Goal: Find specific page/section: Find specific page/section

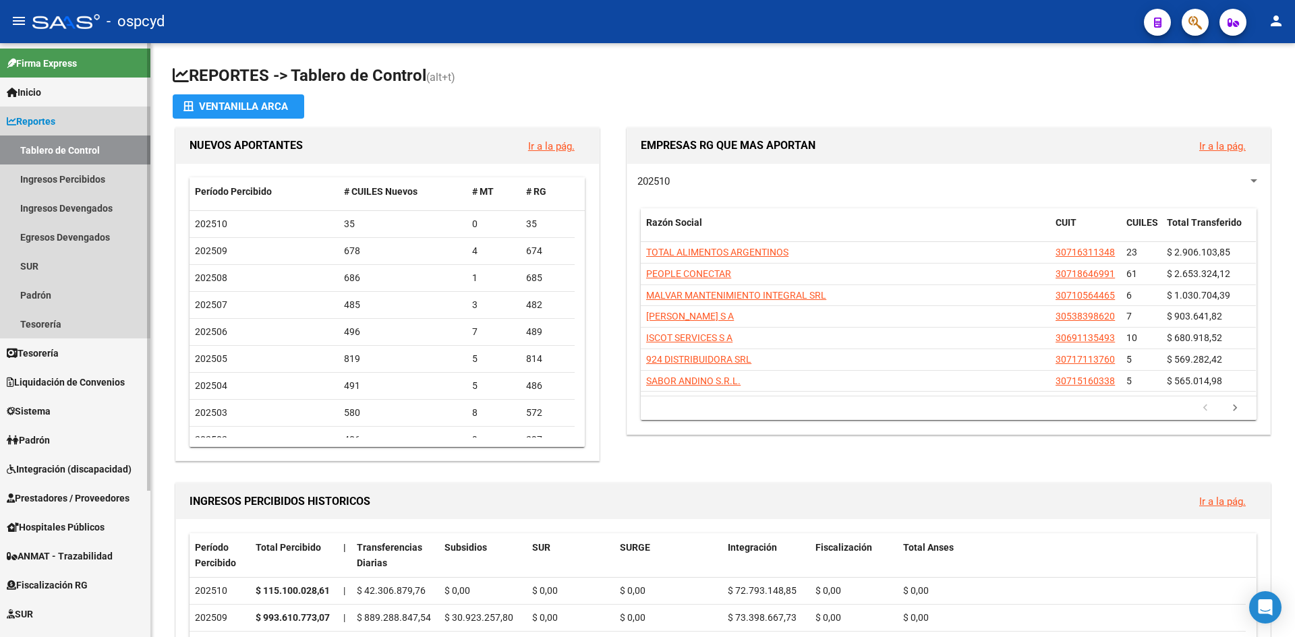
click at [64, 150] on link "Tablero de Control" at bounding box center [75, 150] width 150 height 29
click at [52, 132] on link "Reportes" at bounding box center [75, 121] width 150 height 29
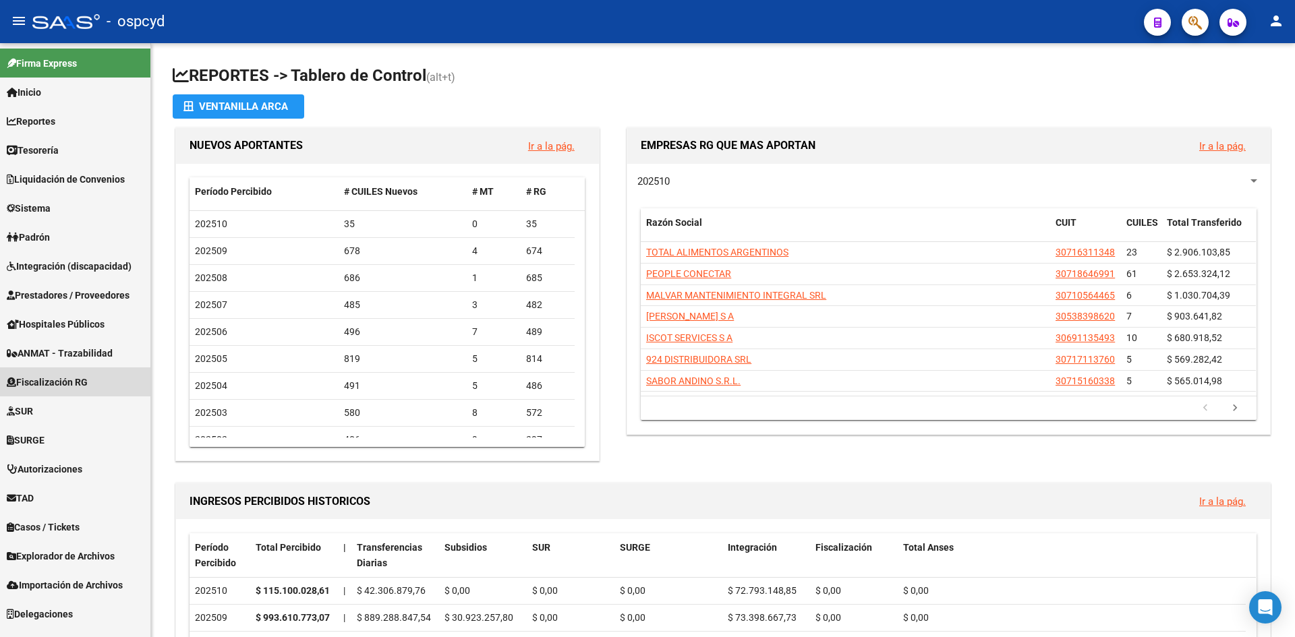
click at [69, 378] on span "Fiscalización RG" at bounding box center [47, 382] width 81 height 15
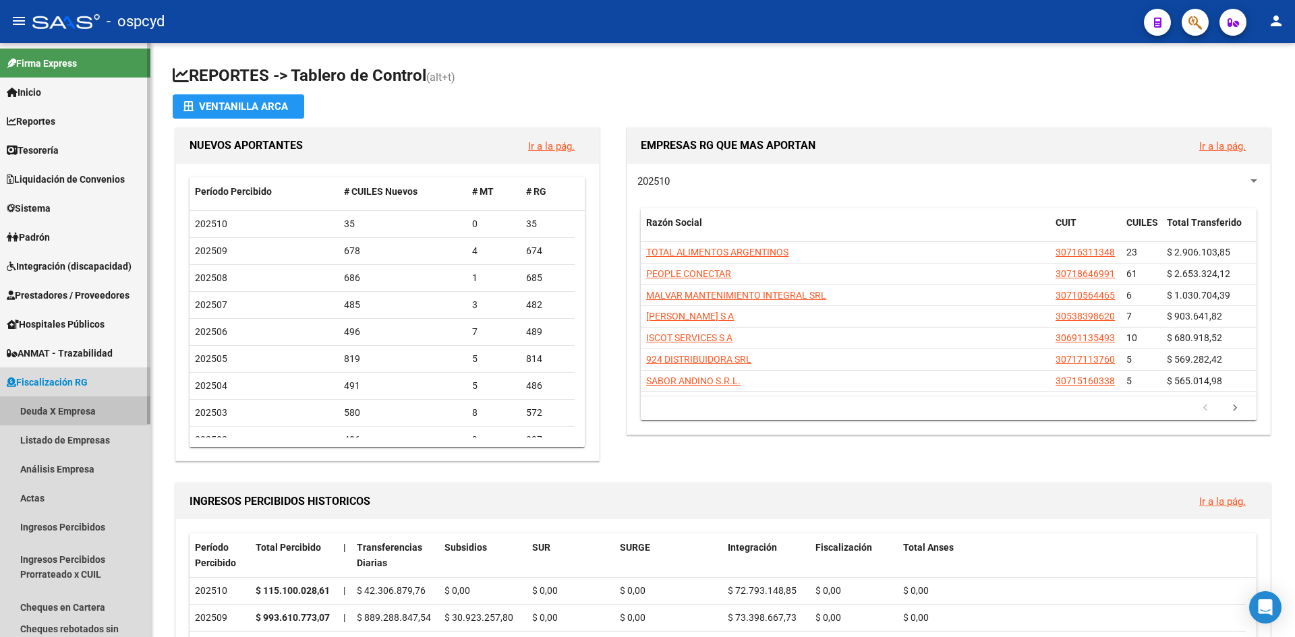
click at [69, 401] on link "Deuda X Empresa" at bounding box center [75, 410] width 150 height 29
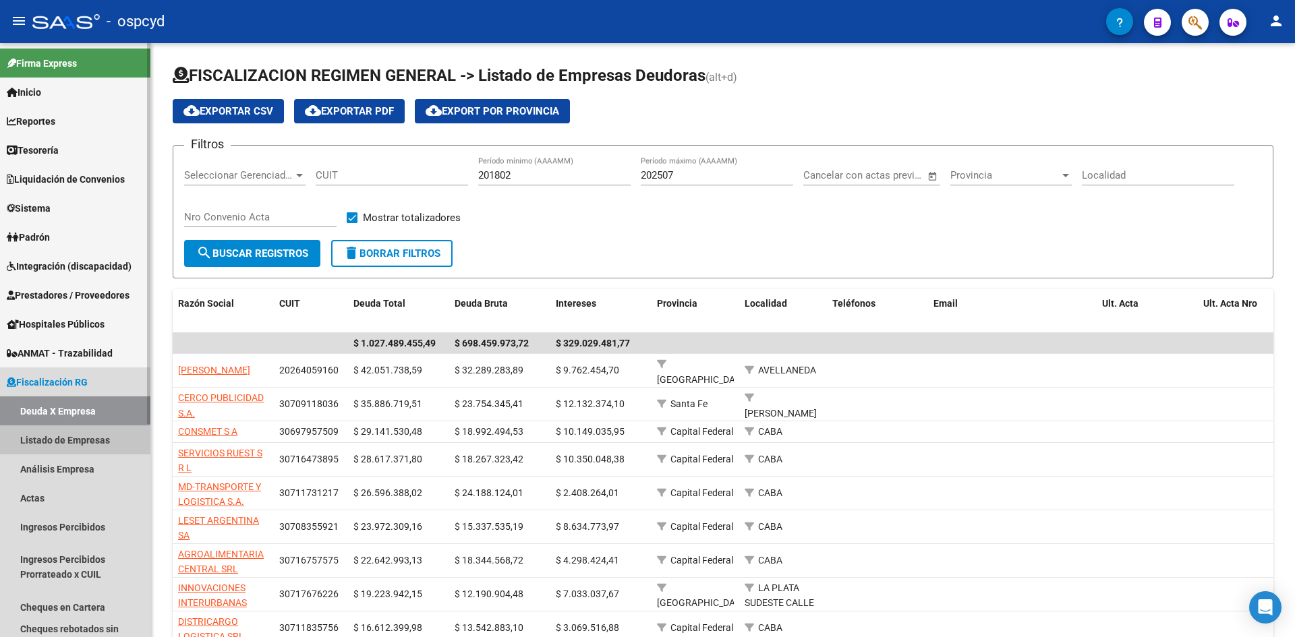
click at [92, 440] on link "Listado de Empresas" at bounding box center [75, 439] width 150 height 29
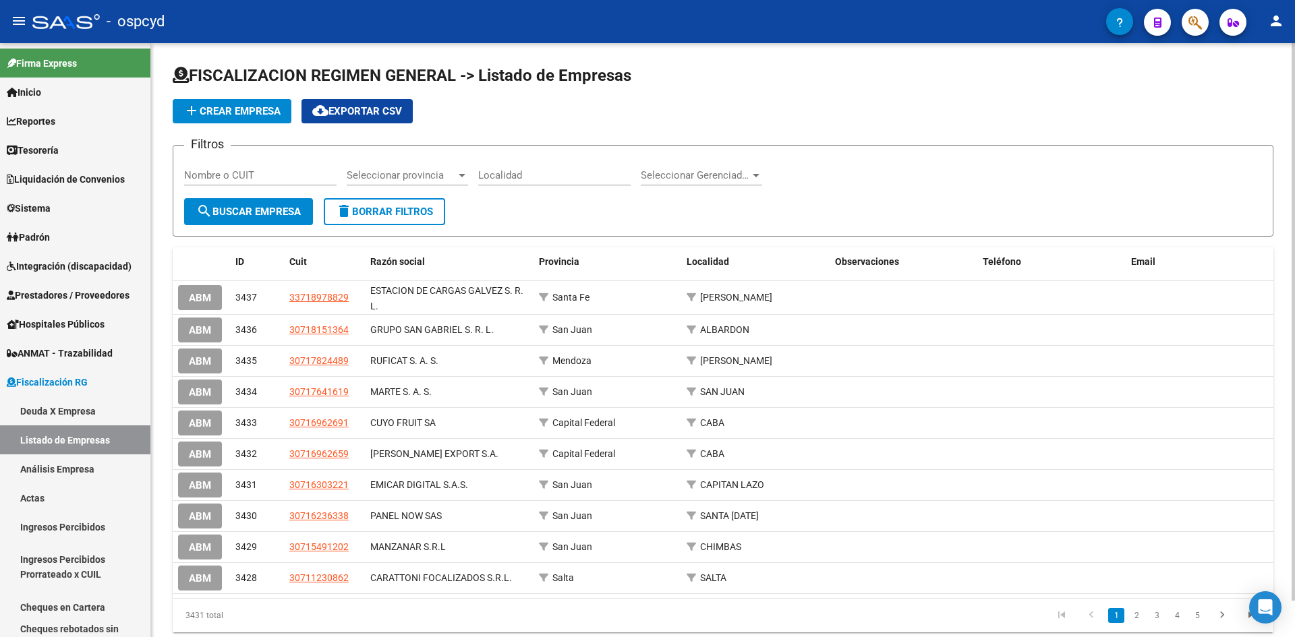
click at [260, 174] on input "Nombre o CUIT" at bounding box center [260, 175] width 152 height 12
type input "rissetto"
click at [257, 211] on span "search Buscar Empresa" at bounding box center [248, 212] width 105 height 12
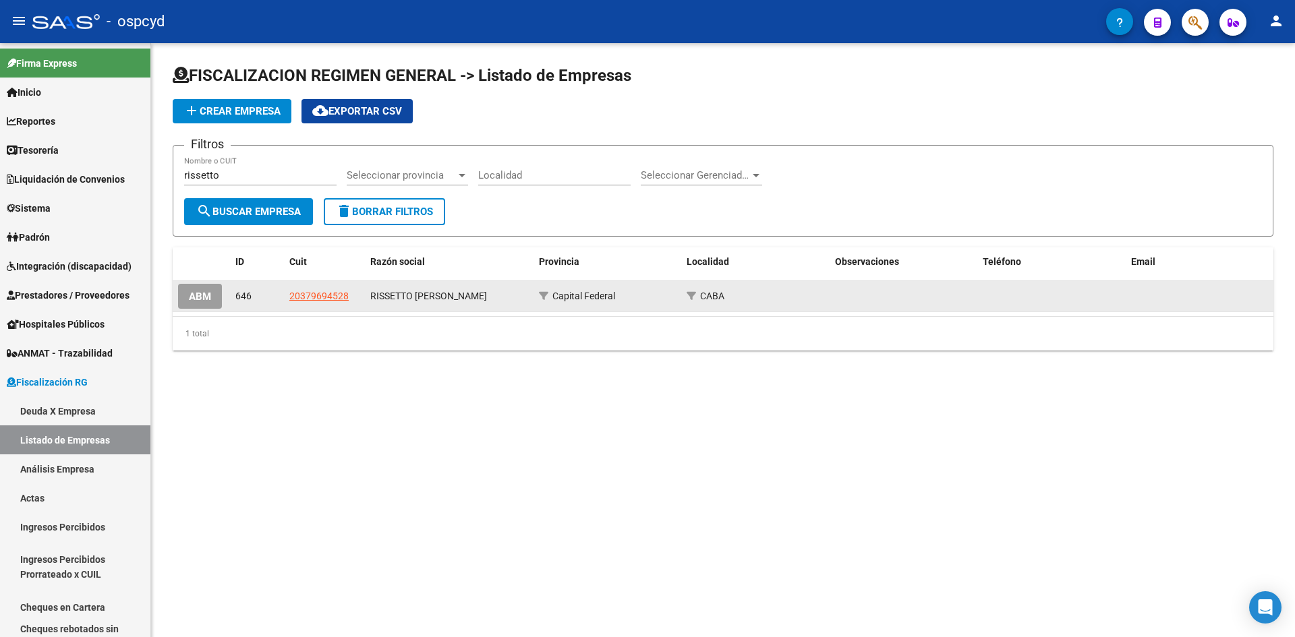
click at [310, 306] on datatable-body-cell "20379694528" at bounding box center [324, 296] width 81 height 30
click at [307, 301] on app-link-go-to "20379694528" at bounding box center [318, 297] width 59 height 16
click at [305, 297] on span "20379694528" at bounding box center [318, 296] width 59 height 11
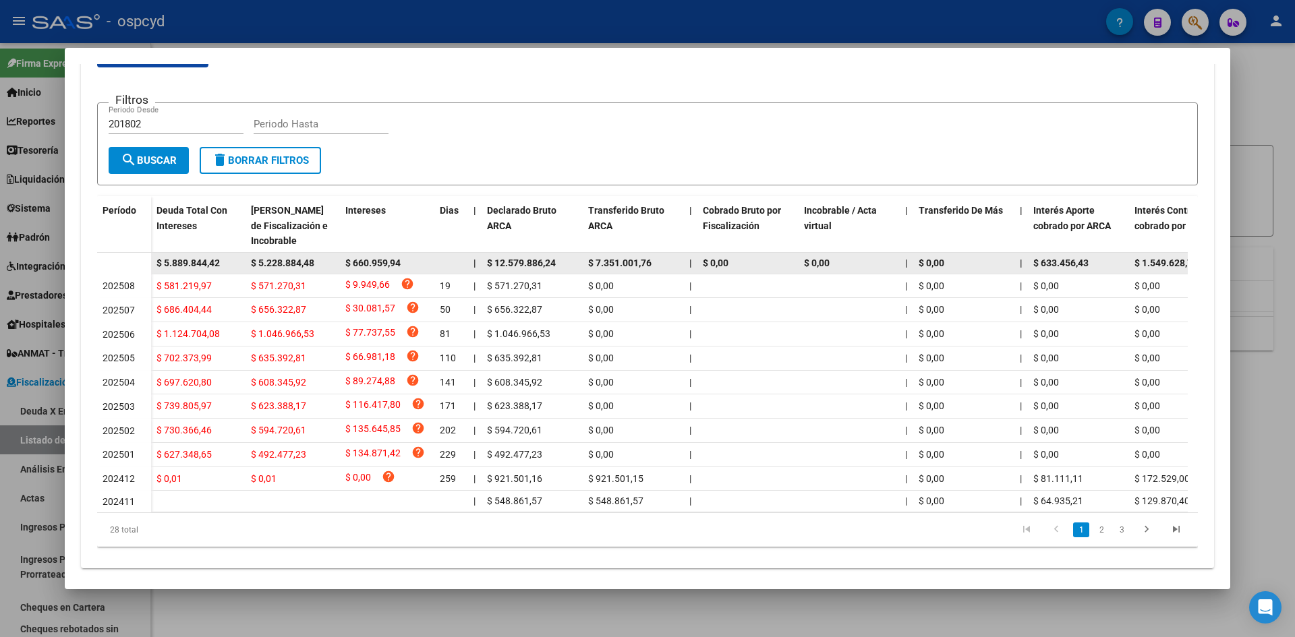
scroll to position [270, 0]
